Goal: Task Accomplishment & Management: Manage account settings

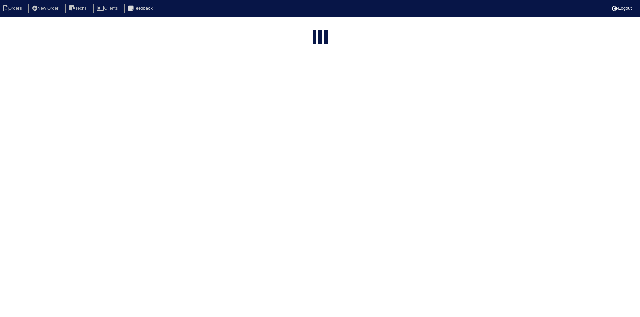
select select "15"
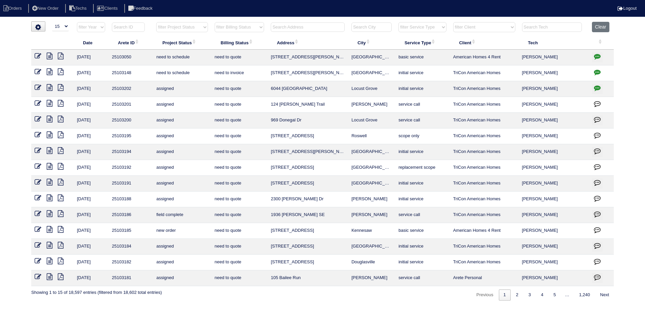
click at [192, 25] on select "filter Project Status -- Any Project Status -- new order assigned in progress f…" at bounding box center [181, 27] width 51 height 10
click at [156, 22] on select "filter Project Status -- Any Project Status -- new order assigned in progress f…" at bounding box center [181, 27] width 51 height 10
select select "field complete"
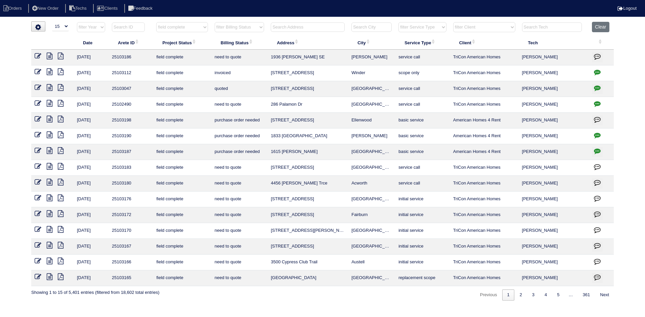
click at [250, 25] on select "filter Billing Status -- Any Billing Status -- need to quote quoted need to inv…" at bounding box center [239, 27] width 49 height 10
select select "need to quote"
click at [215, 22] on select "filter Billing Status -- Any Billing Status -- need to quote quoted need to inv…" at bounding box center [239, 27] width 49 height 10
select select "field complete"
select select "need to quote"
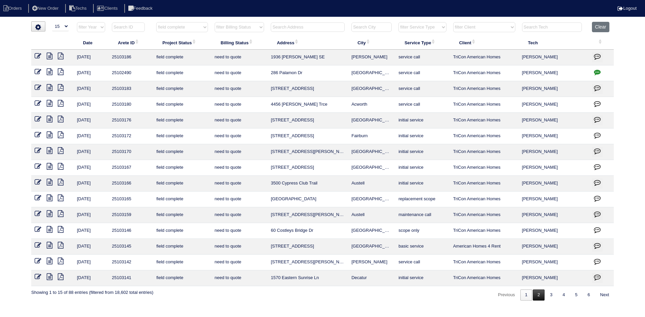
click at [536, 297] on link "2" at bounding box center [539, 295] width 12 height 11
select select "field complete"
select select "need to quote"
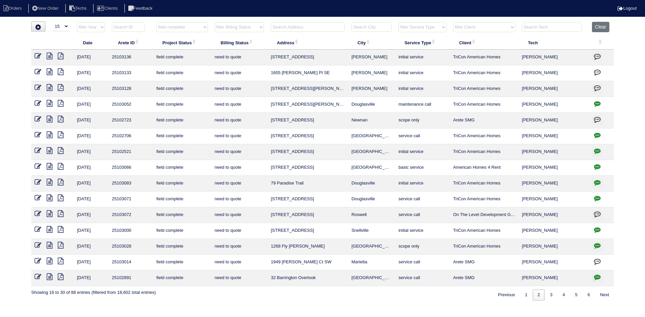
click at [594, 103] on icon "button" at bounding box center [597, 103] width 7 height 7
type textarea "[DATE] - Need to return to replace TXV - TXV ordered [PERSON_NAME] with expecte…"
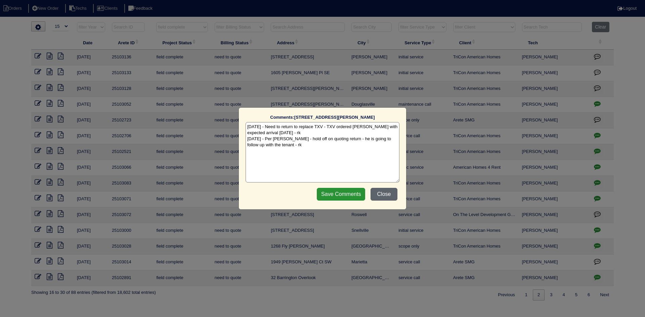
click at [385, 192] on button "Close" at bounding box center [383, 194] width 27 height 13
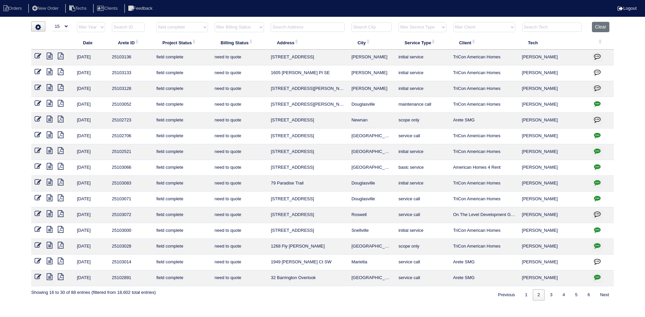
click at [314, 26] on input "text" at bounding box center [308, 26] width 74 height 9
type input "39 sage"
select select "field complete"
select select "need to quote"
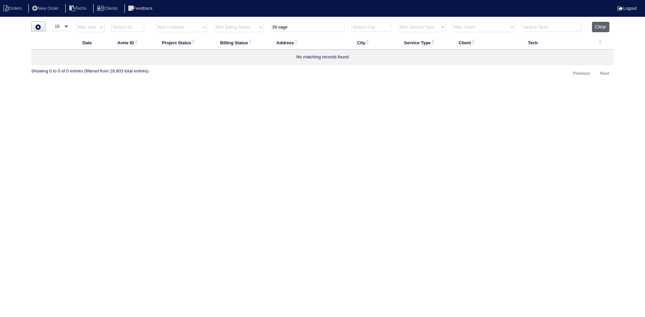
type input "39 sage"
click at [597, 28] on button "Clear" at bounding box center [600, 27] width 17 height 10
select select
